Goal: Find specific page/section: Find specific page/section

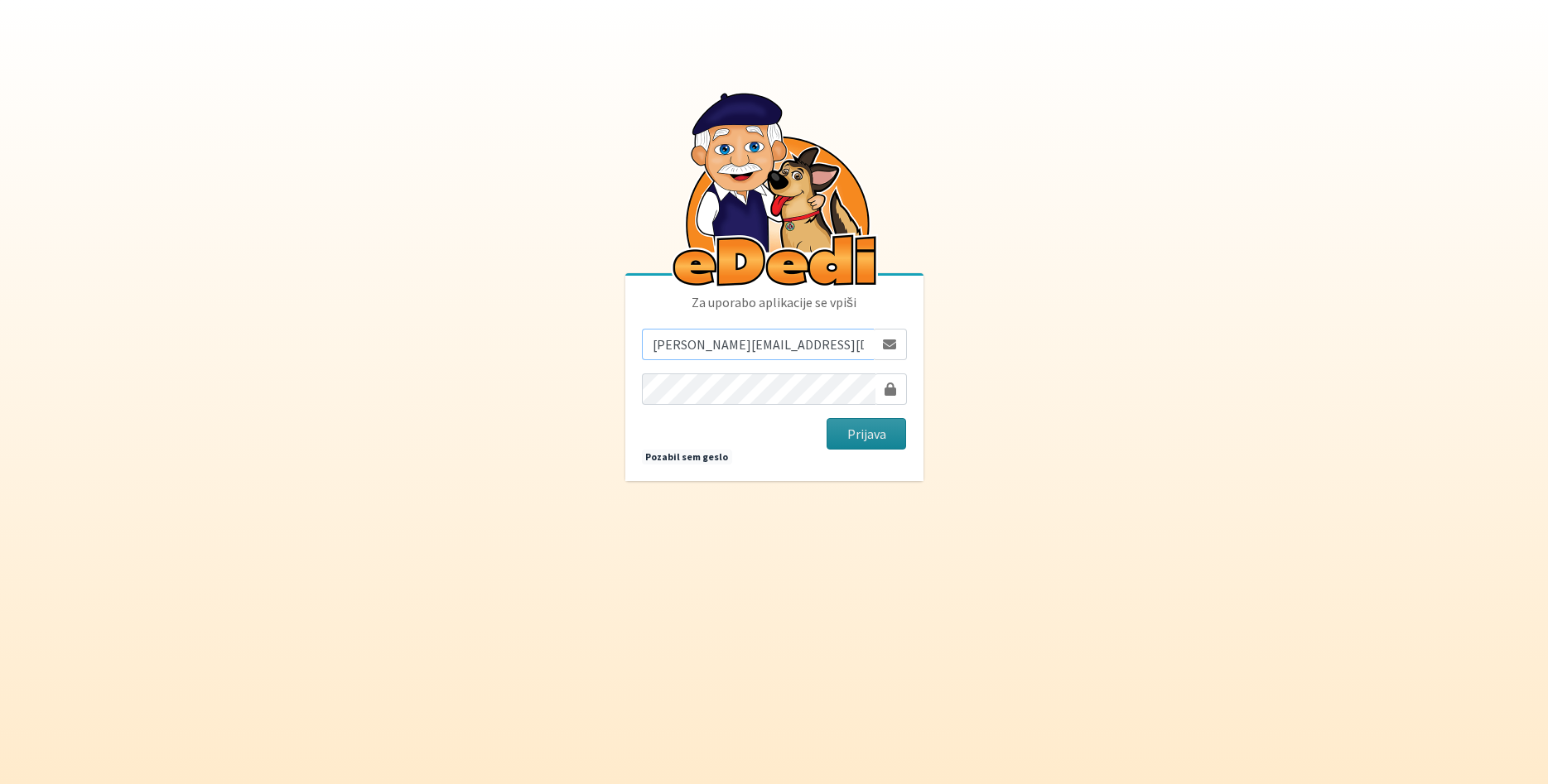
type input "monika.velikonja@erps.si"
click at [850, 427] on button "Prijava" at bounding box center [866, 433] width 80 height 31
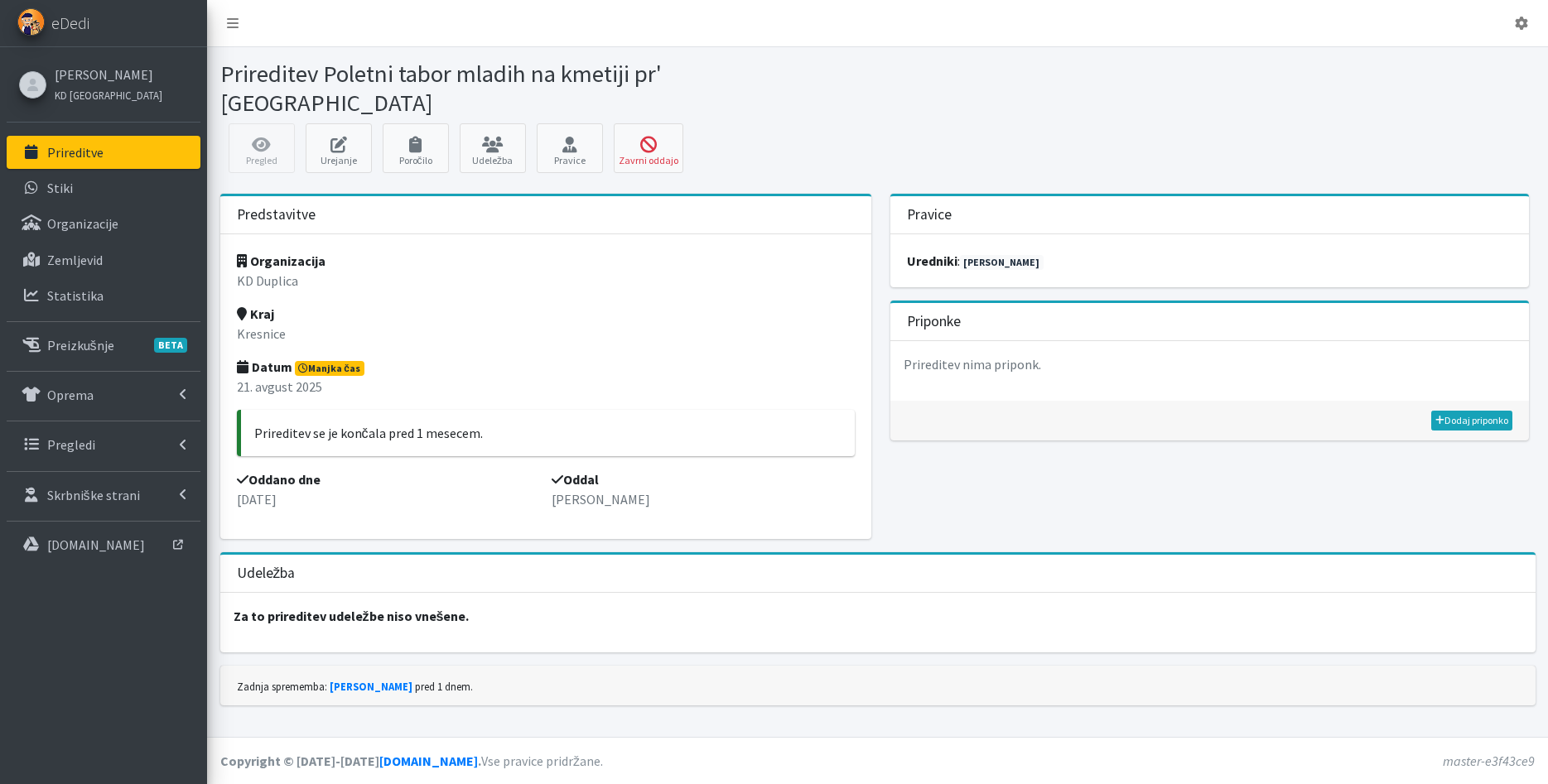
click at [82, 153] on p "Prireditve" at bounding box center [75, 152] width 56 height 17
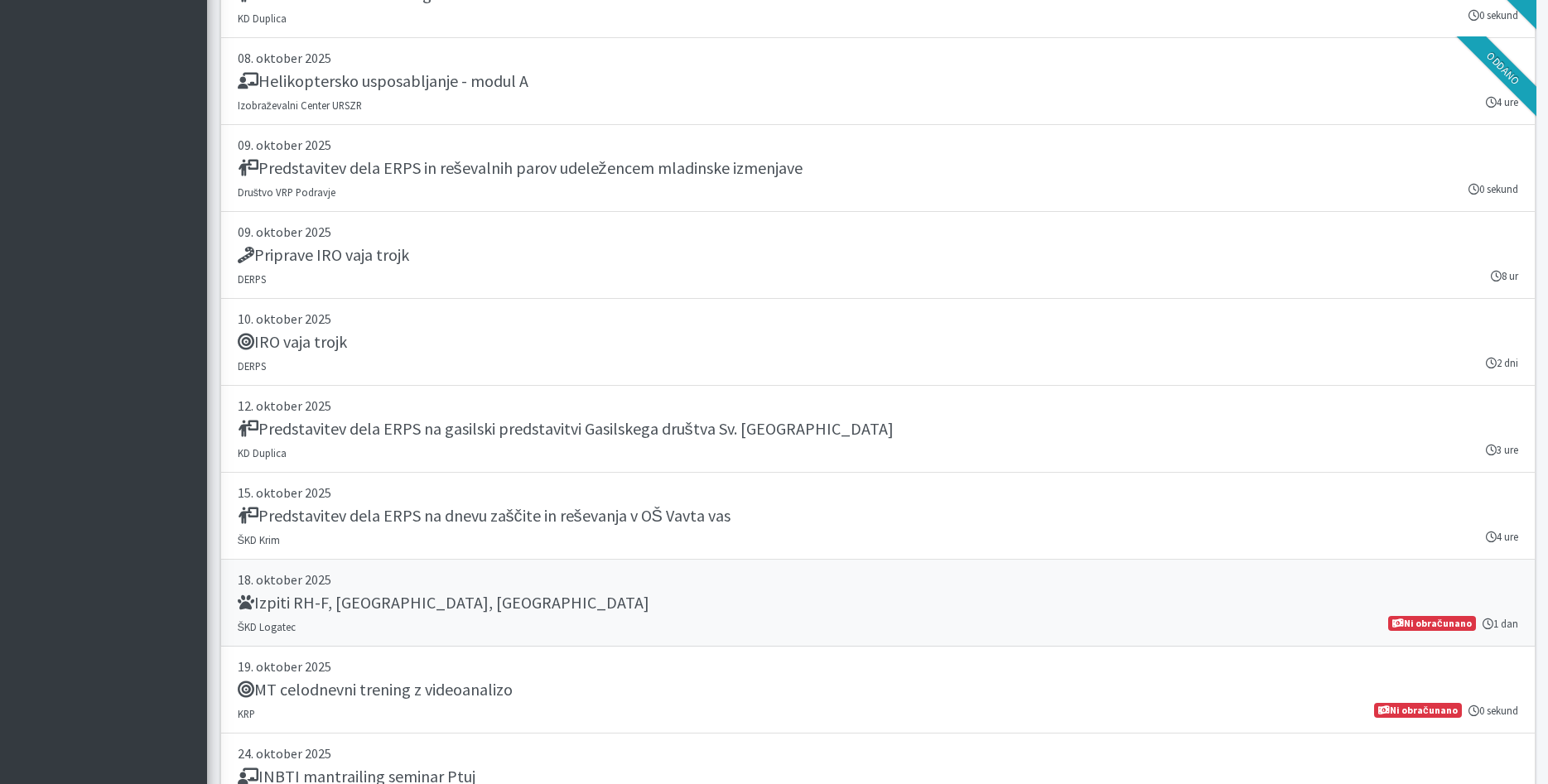
scroll to position [4108, 0]
click at [729, 353] on div "IRO vaja trojk" at bounding box center [878, 344] width 1280 height 23
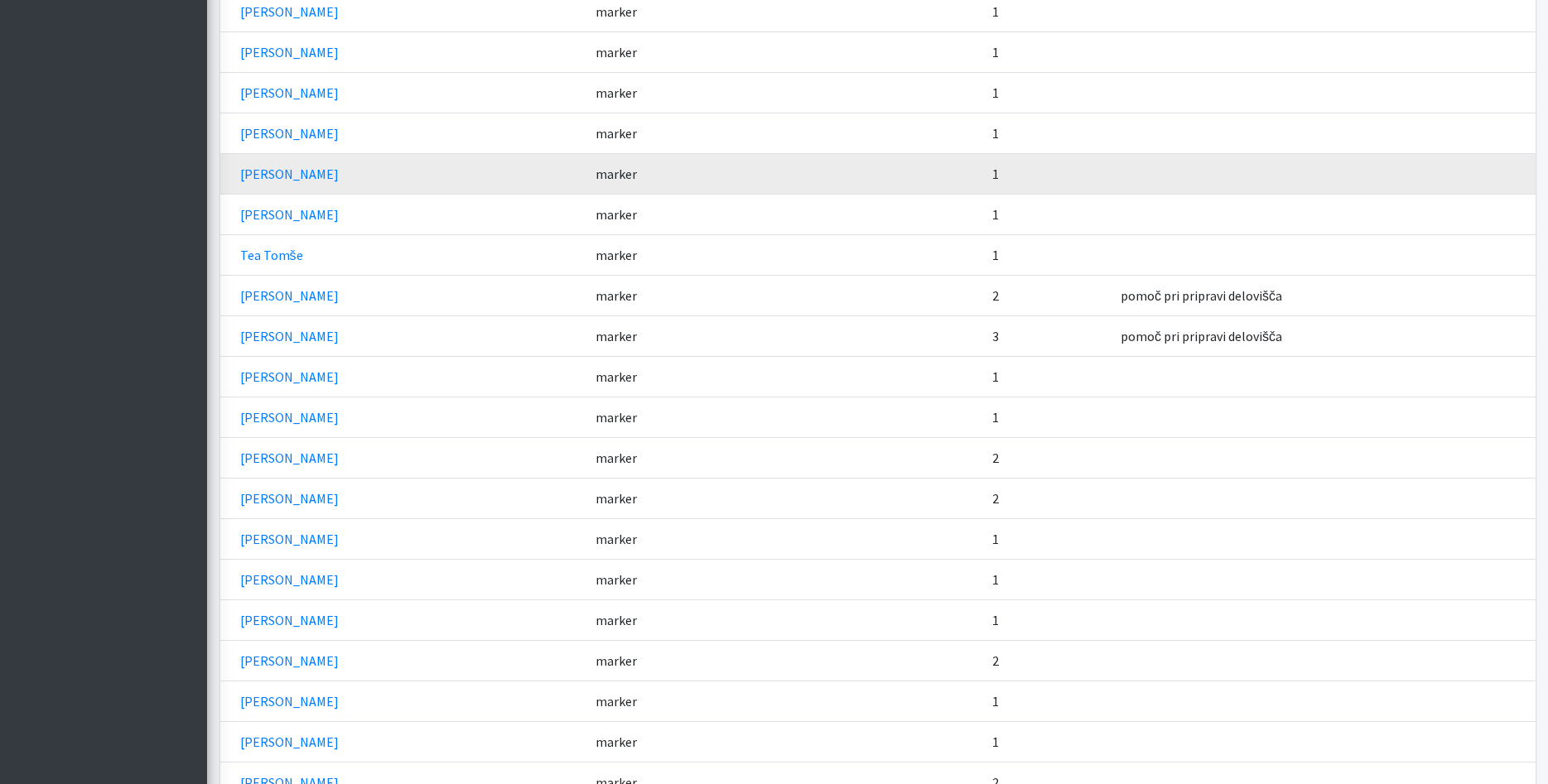
scroll to position [2117, 0]
